Goal: Task Accomplishment & Management: Complete application form

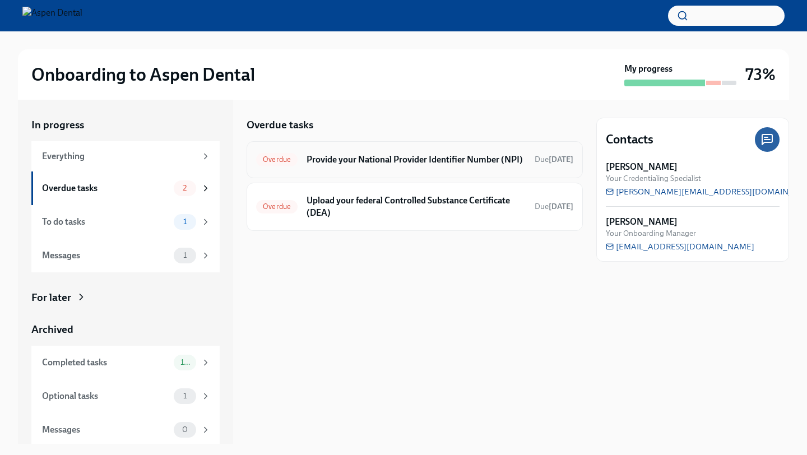
click at [364, 166] on h6 "Provide your National Provider Identifier Number (NPI)" at bounding box center [416, 160] width 219 height 12
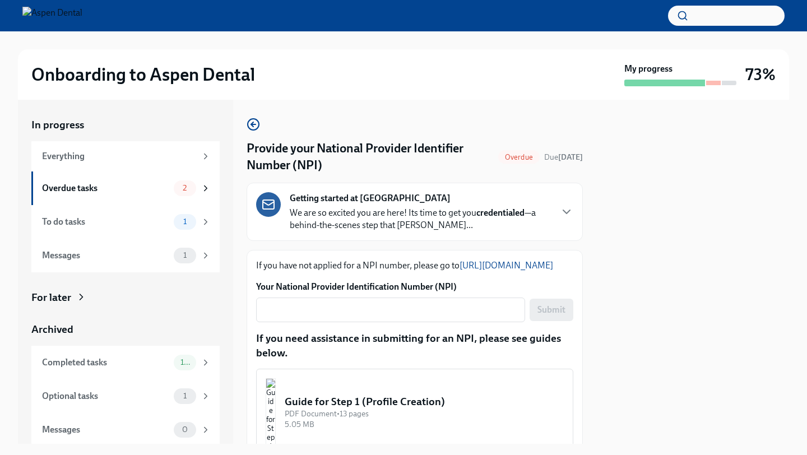
scroll to position [87, 0]
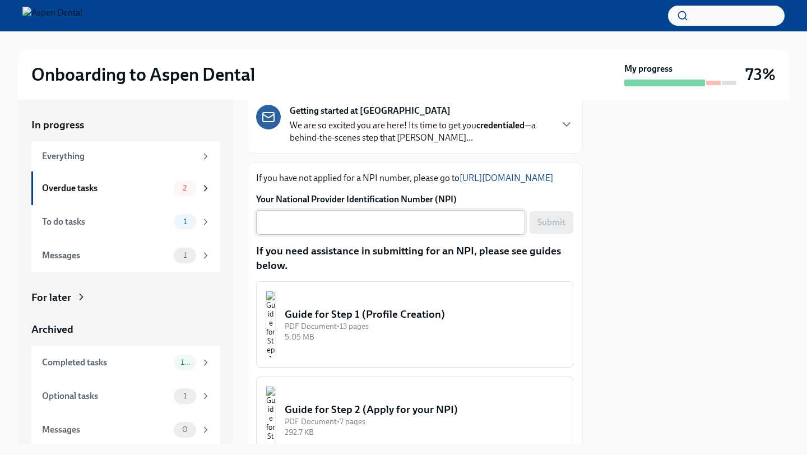
click at [361, 229] on textarea "Your National Provider Identification Number (NPI)" at bounding box center [391, 222] width 256 height 13
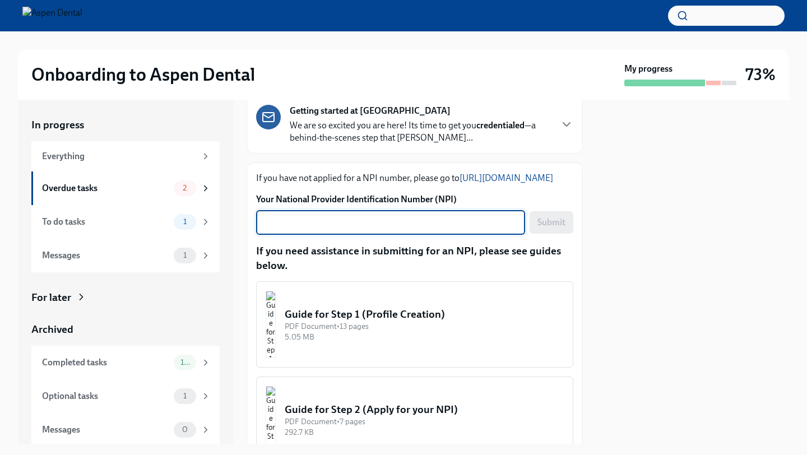
paste textarea "1821975517"
type textarea "1821975517"
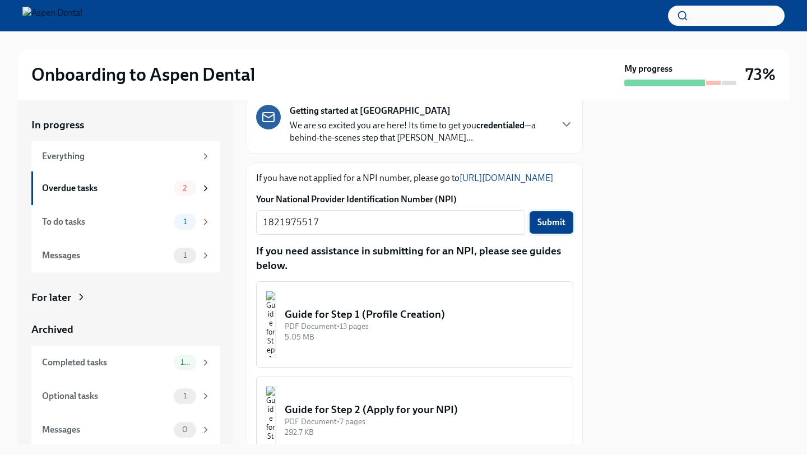
click at [539, 228] on span "Submit" at bounding box center [552, 222] width 28 height 11
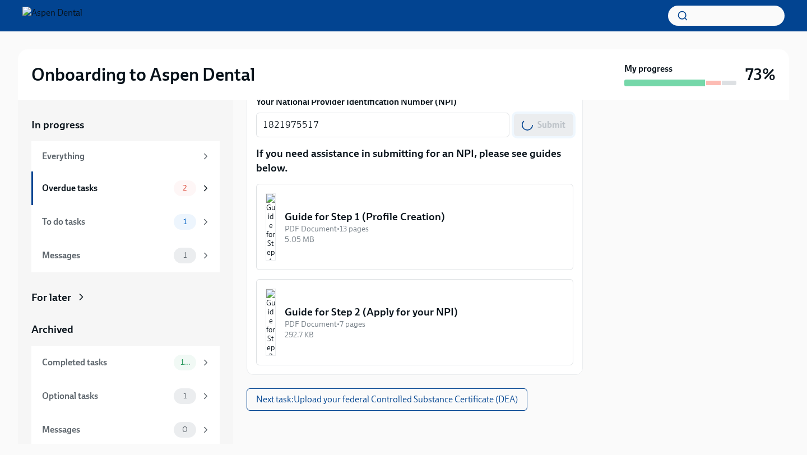
scroll to position [201, 0]
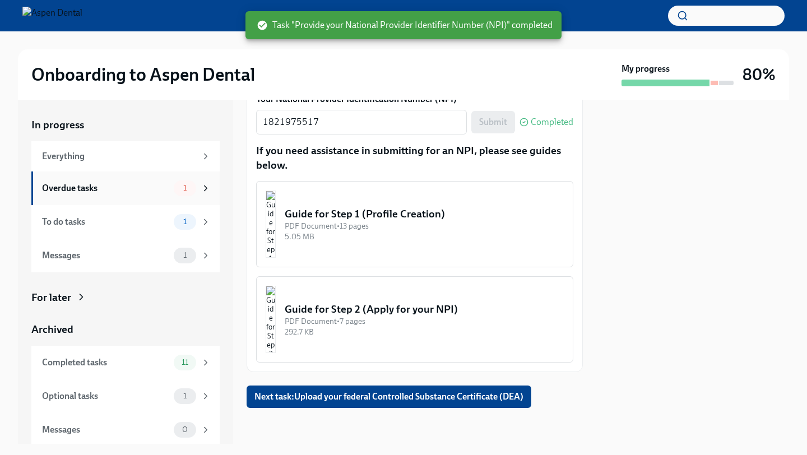
click at [135, 196] on div "Overdue tasks 1" at bounding box center [125, 189] width 188 height 34
